Goal: Find specific page/section: Find specific page/section

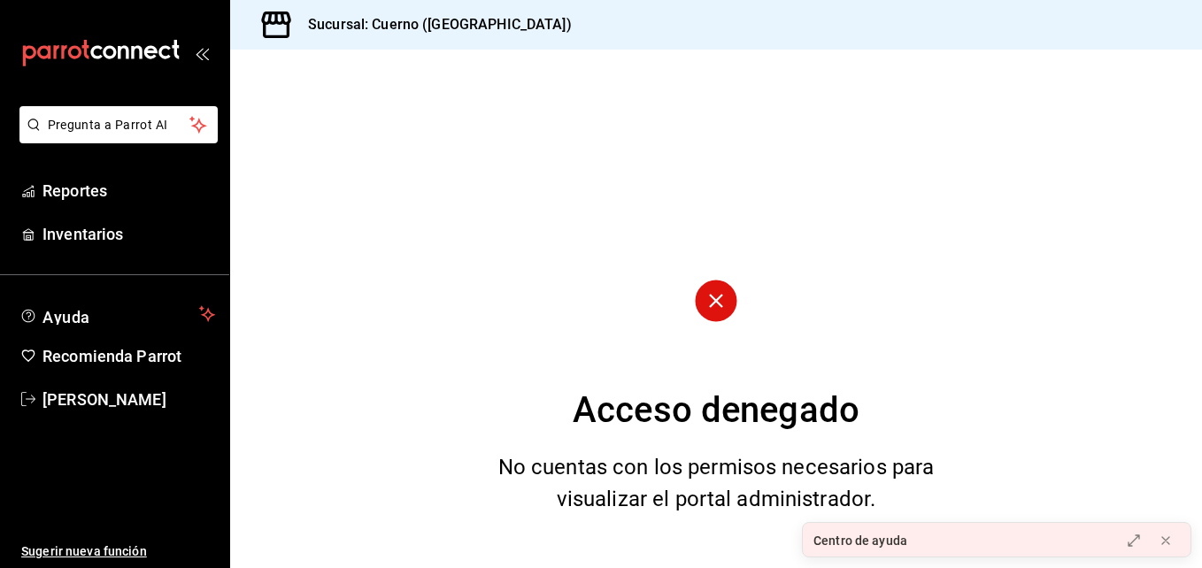
click at [135, 58] on icon "mailbox folders" at bounding box center [100, 53] width 159 height 27
click at [173, 43] on icon "carpetas de buzones" at bounding box center [100, 53] width 159 height 27
click at [287, 27] on icon at bounding box center [275, 25] width 29 height 27
click at [165, 347] on font "Recomienda Parrot" at bounding box center [111, 356] width 139 height 19
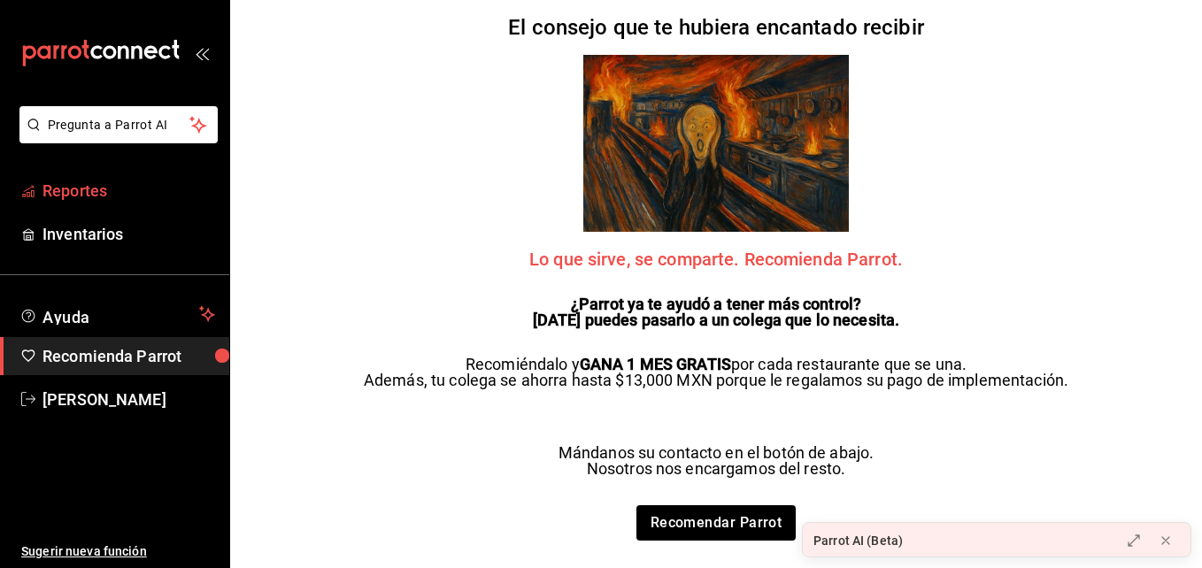
click at [103, 205] on link "Reportes" at bounding box center [114, 191] width 229 height 38
